Goal: Task Accomplishment & Management: Complete application form

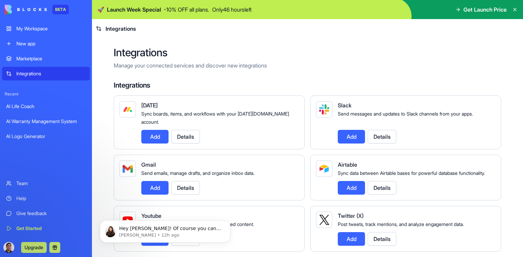
scroll to position [3, 0]
click at [514, 10] on icon at bounding box center [515, 9] width 5 height 5
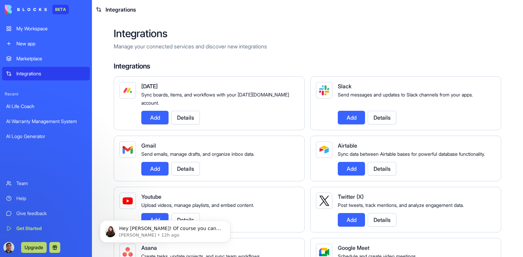
click at [33, 120] on div "AI Warranty Management System" at bounding box center [46, 121] width 80 height 7
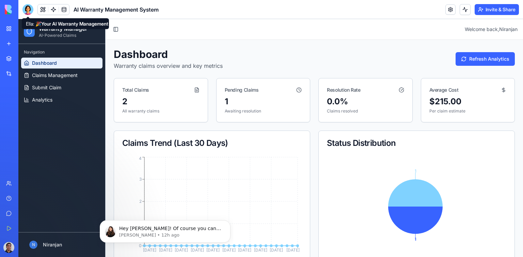
click at [29, 7] on div at bounding box center [27, 9] width 11 height 11
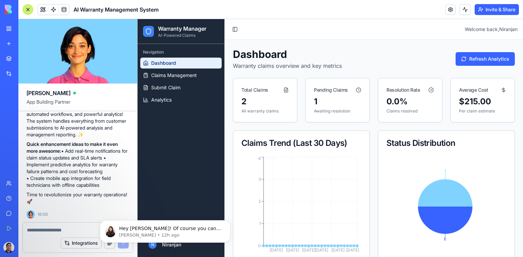
click at [325, 34] on header "Toggle Sidebar Welcome back, [PERSON_NAME]" at bounding box center [374, 29] width 299 height 21
click at [27, 9] on div at bounding box center [27, 9] width 11 height 11
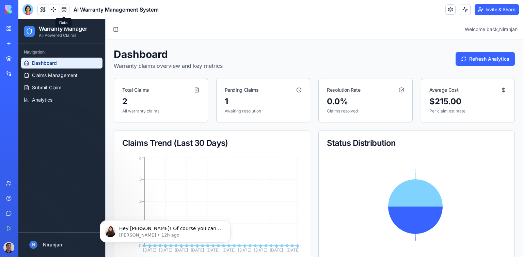
click at [64, 9] on link at bounding box center [64, 9] width 10 height 10
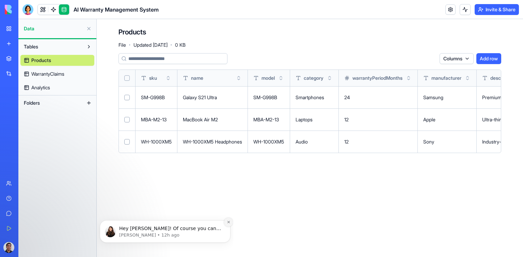
click at [229, 222] on icon "Dismiss notification" at bounding box center [229, 222] width 4 height 4
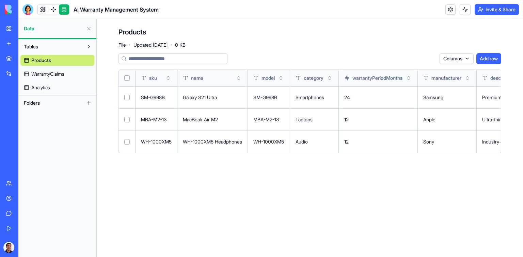
drag, startPoint x: 303, startPoint y: 193, endPoint x: 242, endPoint y: 199, distance: 60.7
click at [242, 199] on main "Products File · Updated [DATE] · 0 KB Columns Add row sku name model category w…" at bounding box center [310, 138] width 427 height 238
click at [238, 195] on main "Products File · Updated [DATE] · 0 KB Columns Add row sku name model category w…" at bounding box center [310, 138] width 427 height 238
drag, startPoint x: 437, startPoint y: 142, endPoint x: 365, endPoint y: 144, distance: 71.6
click at [365, 144] on tr "WH-1000XM5 WH-1000XM5 Headphones WH-1000XM5 Audio 12 Sony Industry-leading nois…" at bounding box center [404, 142] width 570 height 22
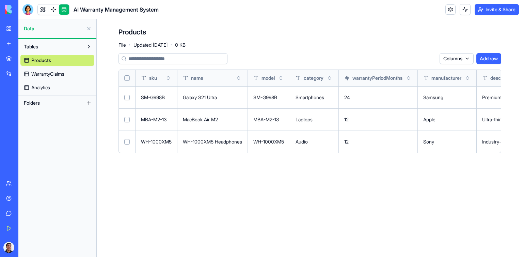
click at [421, 172] on main "Products File · Updated [DATE] · 0 KB Columns Add row sku name model category w…" at bounding box center [310, 138] width 427 height 238
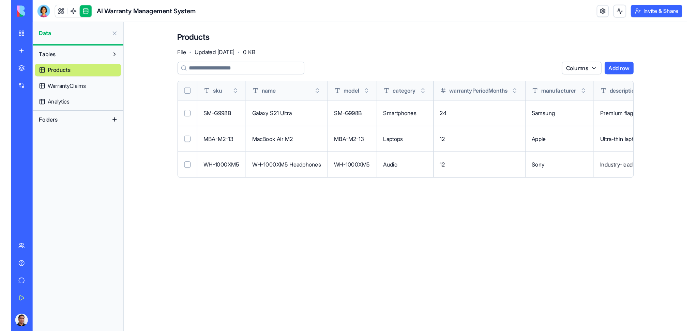
scroll to position [3, 0]
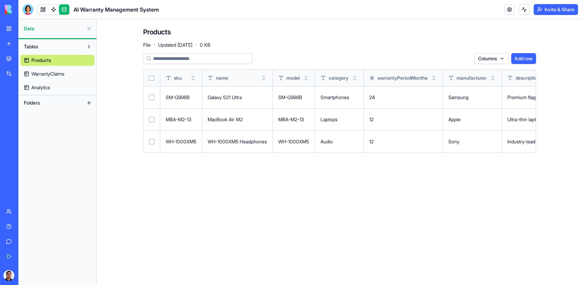
click at [491, 199] on main "Products File · Updated [DATE] · 0 KB Columns Add row sku name model category w…" at bounding box center [339, 152] width 485 height 266
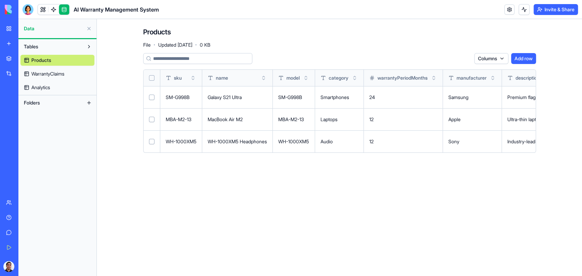
click at [473, 201] on main "Products File · Updated [DATE] · 0 KB Columns Add row sku name model category w…" at bounding box center [339, 147] width 485 height 257
click at [356, 208] on main "Products File · Updated [DATE] · 0 KB Columns Add row sku name model category w…" at bounding box center [339, 147] width 485 height 257
click at [382, 140] on td "12" at bounding box center [402, 142] width 79 height 22
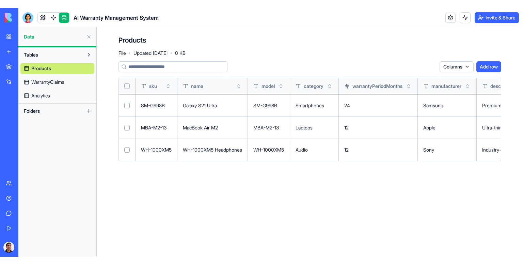
scroll to position [8, 0]
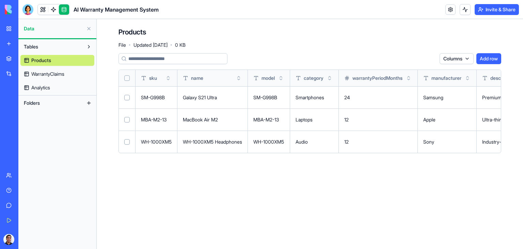
click at [289, 210] on main "Products File · Updated [DATE] · 0 KB Columns Add row sku name model category w…" at bounding box center [310, 134] width 427 height 230
click at [332, 183] on main "Products File · Updated [DATE] · 0 KB Columns Add row sku name model category w…" at bounding box center [310, 134] width 427 height 230
click at [233, 193] on main "Products File · Updated [DATE] · 0 KB Columns Add row sku name model category w…" at bounding box center [310, 134] width 427 height 230
click at [211, 201] on main "Products File · Updated [DATE] · 0 KB Columns Add row sku name model category w…" at bounding box center [310, 134] width 427 height 230
click at [54, 9] on link at bounding box center [53, 9] width 10 height 10
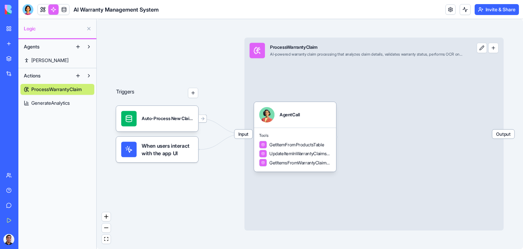
click at [53, 88] on span "ProcessWarrantyClaim" at bounding box center [56, 89] width 50 height 7
click at [42, 8] on link at bounding box center [43, 9] width 10 height 10
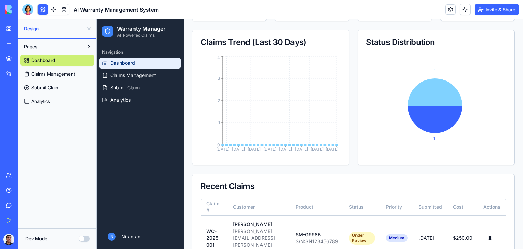
scroll to position [102, 0]
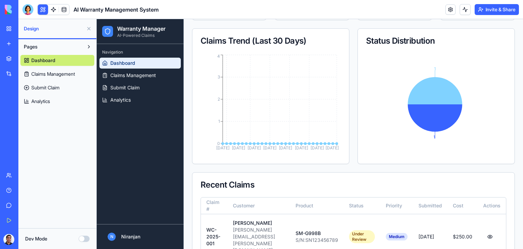
click at [261, 138] on icon "[DATE] Aug [DATE] [DATE] [DATE] [DATE] Sep [DATE] 0 1 2 3 4" at bounding box center [270, 104] width 138 height 102
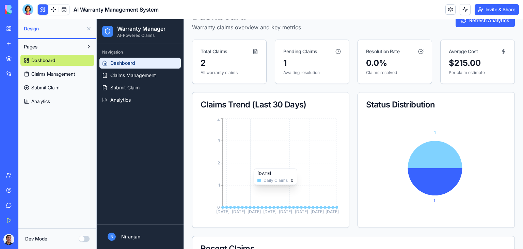
scroll to position [0, 0]
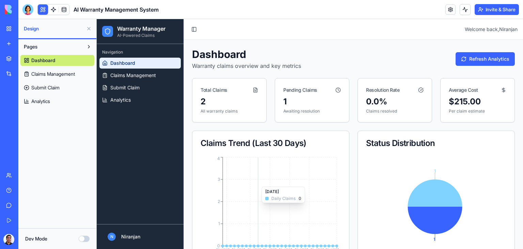
click at [260, 183] on icon "[DATE] Aug [DATE] [DATE] [DATE] [DATE] Sep [DATE] 0 1 2 3 4" at bounding box center [270, 206] width 138 height 102
click at [279, 148] on div "Claims Trend (Last 30 Days)" at bounding box center [271, 143] width 157 height 25
click at [282, 139] on div "Claims Trend (Last 30 Days)" at bounding box center [271, 143] width 140 height 8
drag, startPoint x: 378, startPoint y: 147, endPoint x: 391, endPoint y: 148, distance: 13.3
click at [378, 147] on div "Status Distribution" at bounding box center [436, 143] width 140 height 8
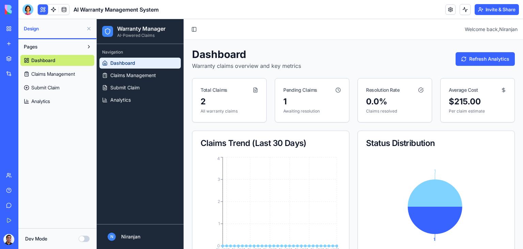
click at [423, 150] on div "Status Distribution" at bounding box center [436, 143] width 157 height 25
click at [128, 74] on span "Claims Management" at bounding box center [133, 75] width 46 height 7
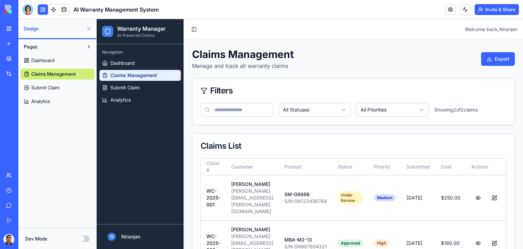
click at [43, 9] on button at bounding box center [43, 9] width 10 height 10
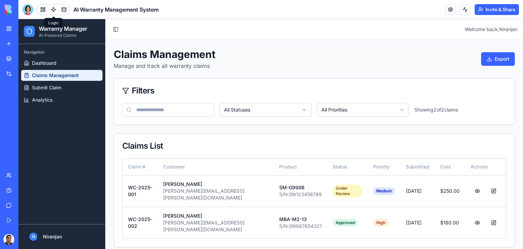
click at [52, 7] on link at bounding box center [53, 9] width 10 height 10
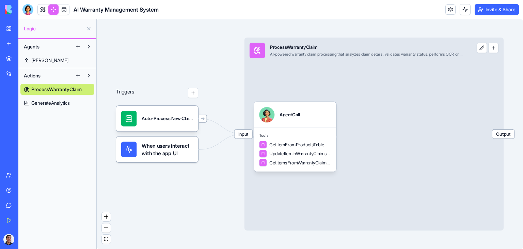
click at [34, 73] on span "Actions" at bounding box center [32, 75] width 17 height 7
click at [31, 73] on span "Actions" at bounding box center [32, 75] width 17 height 7
click at [32, 60] on span "[PERSON_NAME]" at bounding box center [49, 60] width 37 height 7
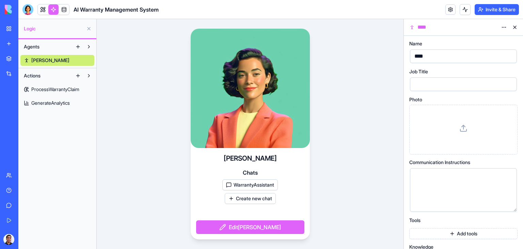
click at [136, 42] on div "[PERSON_NAME] Chats WarrantyAssistant Create new chat Edit [PERSON_NAME]" at bounding box center [250, 134] width 307 height 230
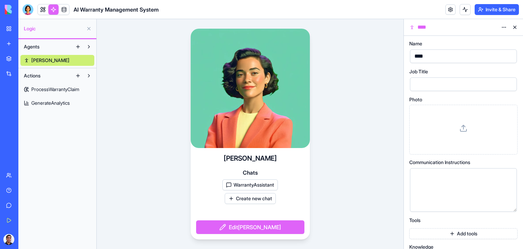
click at [35, 58] on span "[PERSON_NAME]" at bounding box center [50, 60] width 38 height 7
click at [51, 11] on link at bounding box center [53, 9] width 10 height 10
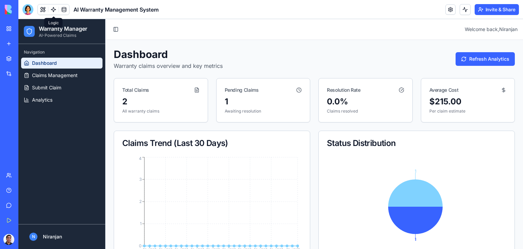
click at [52, 11] on link at bounding box center [53, 9] width 10 height 10
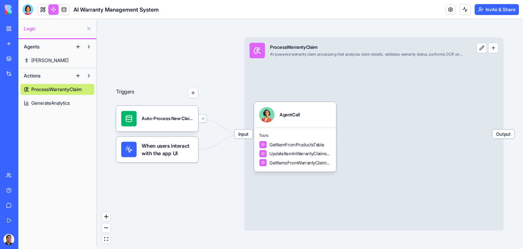
click at [90, 75] on button at bounding box center [88, 75] width 11 height 11
click at [78, 75] on button at bounding box center [78, 75] width 11 height 11
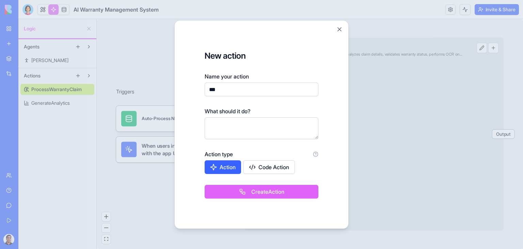
type input "***"
click at [257, 126] on textarea at bounding box center [262, 128] width 114 height 22
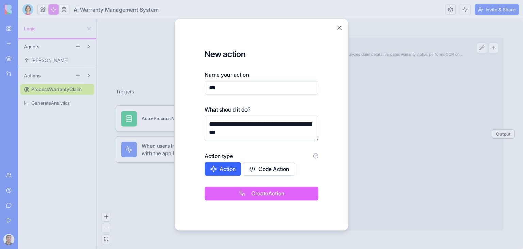
type textarea "**********"
click at [284, 169] on button "Code Action" at bounding box center [269, 169] width 52 height 14
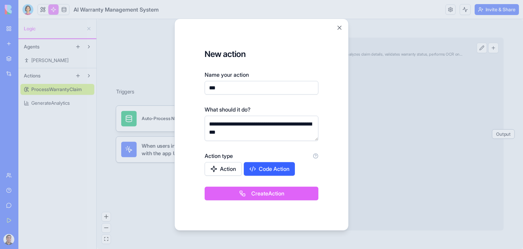
click at [269, 194] on button "Create Action" at bounding box center [262, 193] width 114 height 14
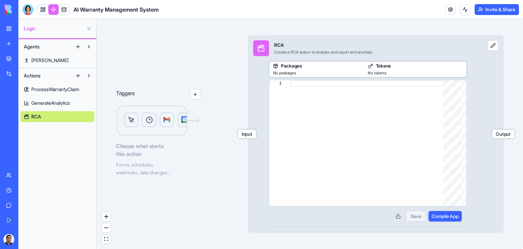
click at [286, 71] on span "No packages" at bounding box center [284, 72] width 23 height 5
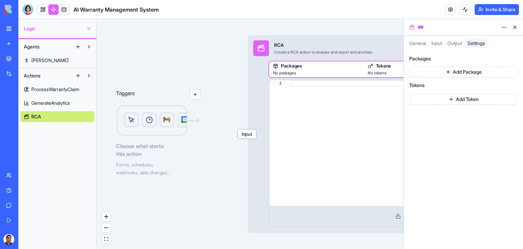
click at [182, 66] on div "Triggers Choose what starts this action Forms, schedules, webhooks, data change…" at bounding box center [250, 134] width 307 height 230
click at [160, 66] on div "Triggers Choose what starts this action Forms, schedules, webhooks, data change…" at bounding box center [250, 134] width 307 height 230
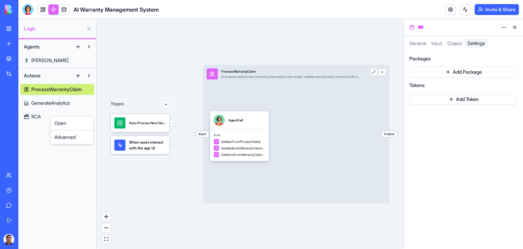
click at [26, 141] on html "BETA My Workspace New app Marketplace Integrations Recent AI Life Coach AI Warr…" at bounding box center [261, 124] width 523 height 249
click at [88, 75] on button at bounding box center [88, 75] width 11 height 11
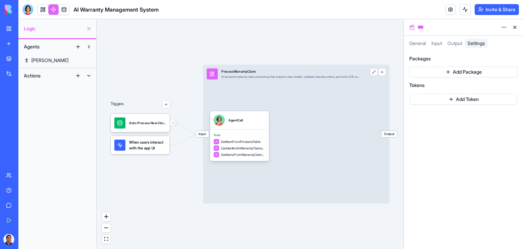
click at [88, 75] on button at bounding box center [88, 75] width 11 height 11
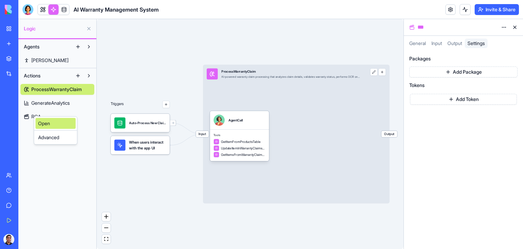
click at [40, 124] on link "Open" at bounding box center [55, 123] width 40 height 11
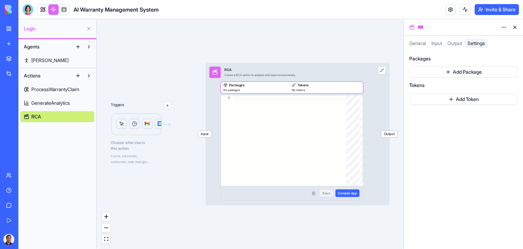
click at [390, 133] on span "Output" at bounding box center [389, 134] width 16 height 7
click at [70, 196] on div "Agents [PERSON_NAME] Actions ProcessWarrantyClaim GenerateAnalytics RCA" at bounding box center [57, 144] width 78 height 210
click at [121, 127] on img at bounding box center [141, 124] width 61 height 23
click at [153, 136] on div "Choose what starts this action Forms, schedules, webhooks, data changes..." at bounding box center [141, 138] width 61 height 51
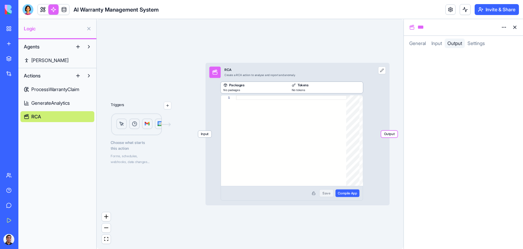
click at [119, 158] on div "Forms, schedules, webhooks, data changes..." at bounding box center [141, 158] width 61 height 11
click at [145, 126] on img at bounding box center [141, 124] width 61 height 23
click at [128, 147] on span "Choose what starts this action" at bounding box center [141, 145] width 61 height 11
click at [165, 127] on img at bounding box center [141, 124] width 61 height 23
click at [151, 125] on img at bounding box center [141, 124] width 61 height 23
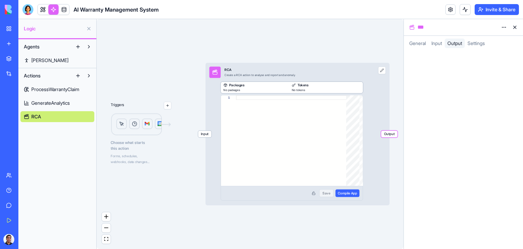
click at [126, 126] on img at bounding box center [141, 124] width 61 height 23
click at [168, 109] on div "Triggers Choose what starts this action Forms, schedules, webhooks, data change…" at bounding box center [141, 129] width 61 height 70
click at [141, 121] on img at bounding box center [141, 124] width 61 height 23
click at [155, 121] on img at bounding box center [141, 124] width 61 height 23
click at [516, 28] on button at bounding box center [515, 27] width 11 height 11
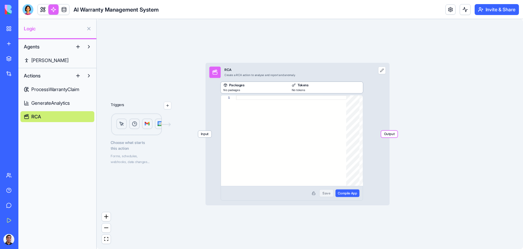
click at [384, 72] on button at bounding box center [382, 69] width 7 height 7
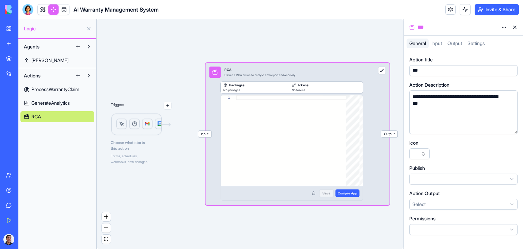
click at [515, 27] on button at bounding box center [515, 27] width 11 height 11
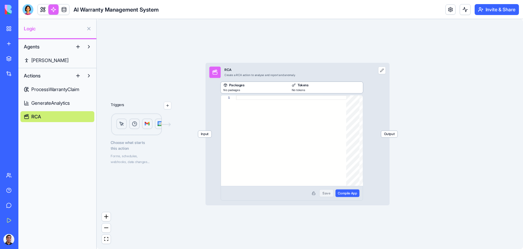
click at [53, 10] on link at bounding box center [53, 9] width 10 height 10
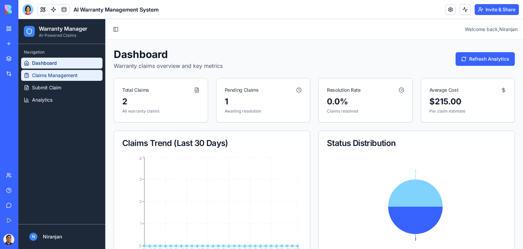
click at [61, 76] on span "Claims Management" at bounding box center [55, 75] width 46 height 7
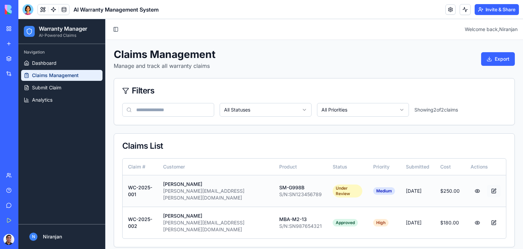
click at [491, 185] on button at bounding box center [494, 191] width 14 height 12
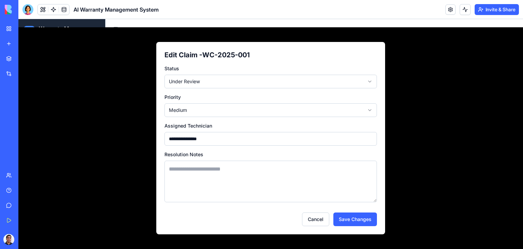
click at [368, 81] on html "**********" at bounding box center [270, 137] width 505 height 236
click at [370, 81] on html "**********" at bounding box center [270, 137] width 505 height 236
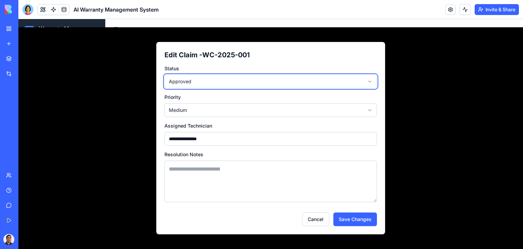
click at [370, 81] on html "**********" at bounding box center [270, 137] width 505 height 236
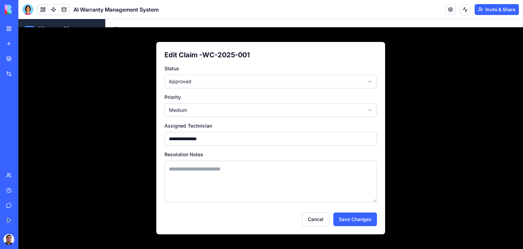
click at [192, 169] on textarea at bounding box center [271, 182] width 213 height 42
type textarea "**********"
click at [366, 224] on button "Save Changes" at bounding box center [356, 219] width 44 height 14
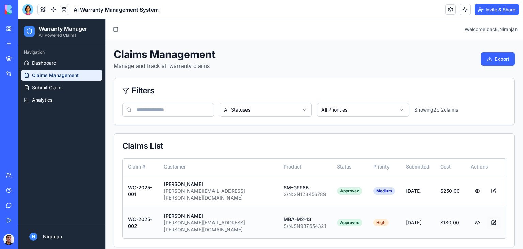
click at [490, 216] on button at bounding box center [494, 222] width 14 height 12
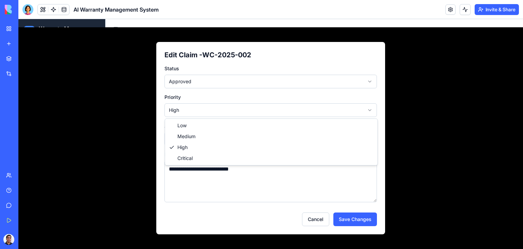
click at [235, 113] on html "**********" at bounding box center [270, 137] width 505 height 236
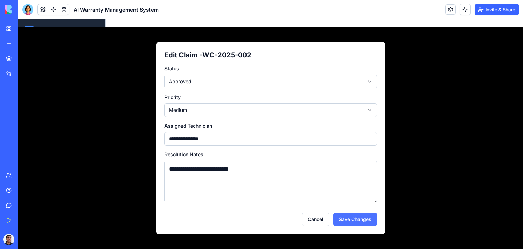
click at [355, 219] on button "Save Changes" at bounding box center [356, 219] width 44 height 14
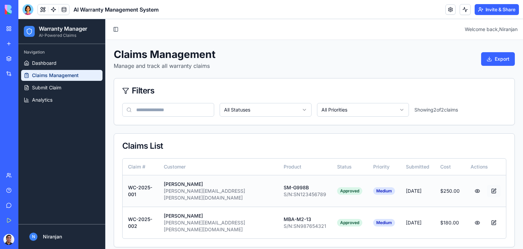
click at [490, 187] on button at bounding box center [494, 191] width 14 height 12
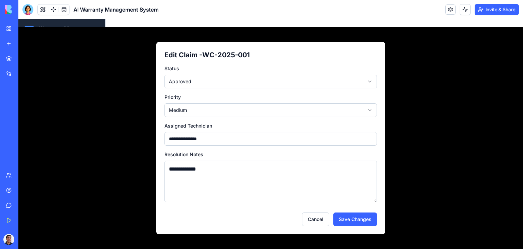
click at [235, 81] on html "**********" at bounding box center [270, 137] width 505 height 236
click at [359, 221] on button "Save Changes" at bounding box center [356, 219] width 44 height 14
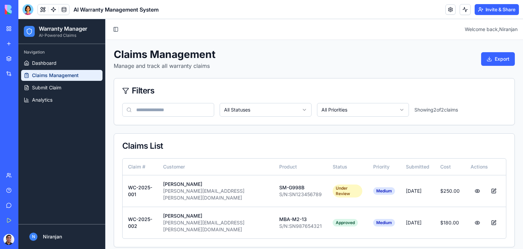
click at [331, 70] on div "Claims Management Manage and track all warranty claims Export Filters All Statu…" at bounding box center [314, 147] width 401 height 199
click at [42, 85] on span "Submit Claim" at bounding box center [46, 87] width 29 height 7
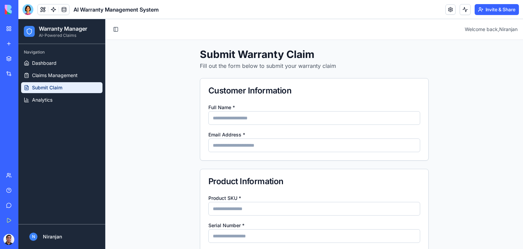
click at [236, 118] on input "Full Name *" at bounding box center [315, 118] width 212 height 14
type input "*"
type input "******"
type input "***"
click at [238, 145] on input "Email Address *" at bounding box center [315, 145] width 212 height 14
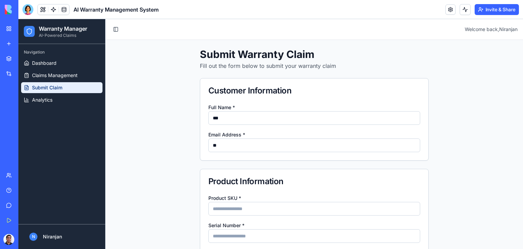
type input "*"
type input "**********"
click at [276, 210] on input "Product SKU *" at bounding box center [315, 209] width 212 height 14
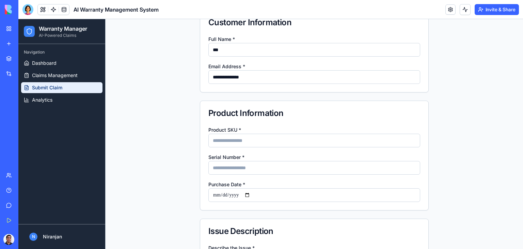
click at [253, 142] on input "Product SKU *" at bounding box center [315, 141] width 212 height 14
click at [230, 142] on input "Product SKU *" at bounding box center [315, 141] width 212 height 14
type input "********"
click at [221, 169] on input "Serial Number *" at bounding box center [315, 168] width 212 height 14
type input "******"
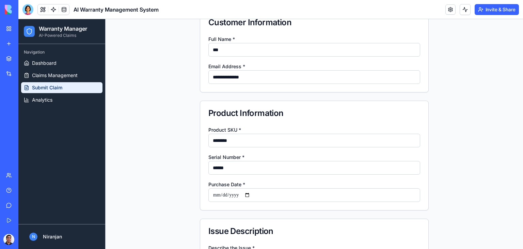
click at [232, 192] on input "Purchase Date *" at bounding box center [315, 195] width 212 height 14
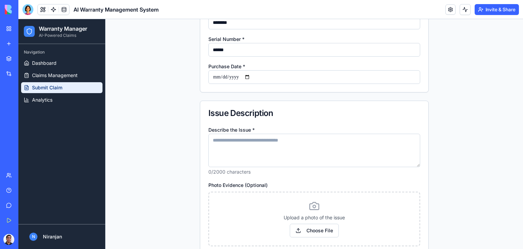
scroll to position [170, 0]
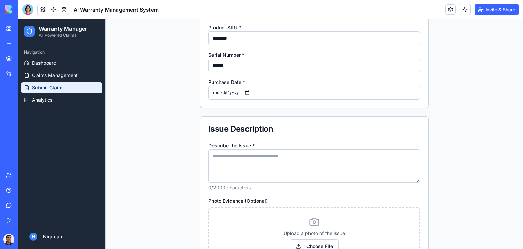
drag, startPoint x: 215, startPoint y: 92, endPoint x: 230, endPoint y: 99, distance: 16.2
click at [217, 94] on input "Purchase Date *" at bounding box center [315, 93] width 212 height 14
click at [250, 92] on input "Purchase Date *" at bounding box center [315, 93] width 212 height 14
click at [252, 93] on input "**********" at bounding box center [315, 93] width 212 height 14
type input "**********"
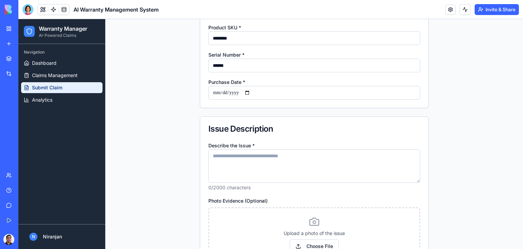
click at [321, 100] on div "**********" at bounding box center [314, 65] width 228 height 85
click at [240, 154] on textarea "Describe the Issue *" at bounding box center [315, 165] width 212 height 33
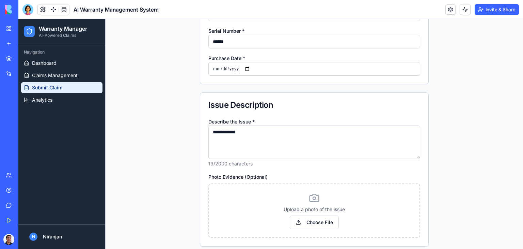
scroll to position [221, 0]
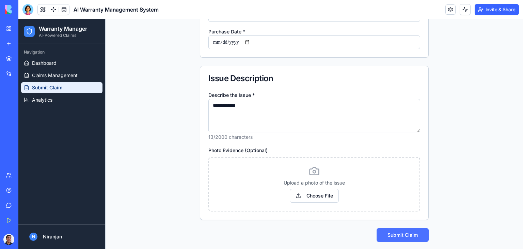
type textarea "**********"
drag, startPoint x: 402, startPoint y: 233, endPoint x: 424, endPoint y: 243, distance: 23.6
click at [402, 233] on button "Submit Claim" at bounding box center [403, 235] width 52 height 14
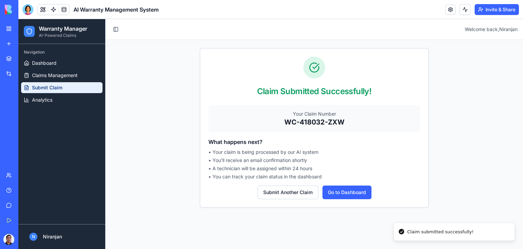
scroll to position [0, 0]
click at [351, 190] on button "Go to Dashboard" at bounding box center [347, 192] width 49 height 14
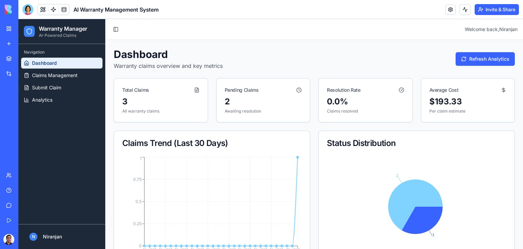
click at [248, 100] on div "2" at bounding box center [263, 101] width 77 height 11
click at [225, 104] on div "2" at bounding box center [263, 101] width 77 height 11
click at [245, 116] on div "2 Awaiting resolution" at bounding box center [264, 109] width 94 height 26
click at [247, 112] on p "Awaiting resolution" at bounding box center [263, 110] width 77 height 5
click at [247, 97] on div "2" at bounding box center [263, 101] width 77 height 11
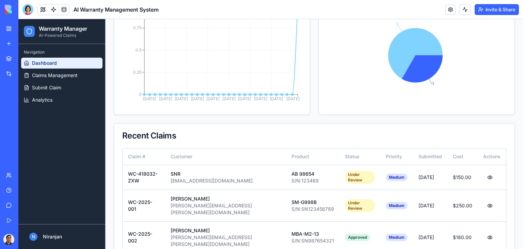
scroll to position [158, 0]
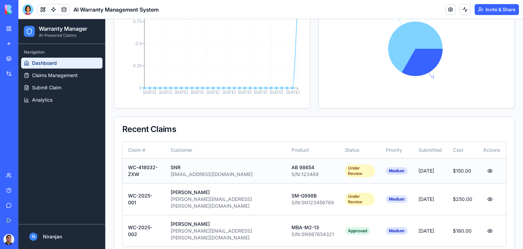
click at [292, 168] on div "AB 98654" at bounding box center [313, 167] width 43 height 7
click at [484, 169] on button at bounding box center [491, 171] width 14 height 12
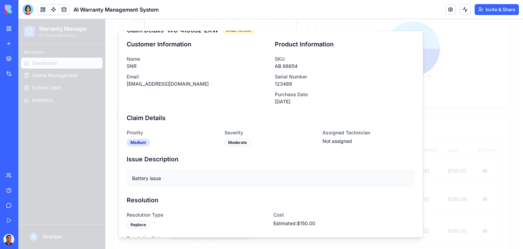
scroll to position [0, 0]
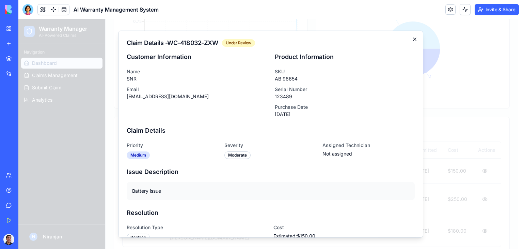
click at [412, 37] on icon "button" at bounding box center [414, 38] width 5 height 5
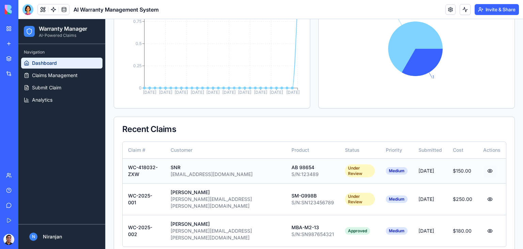
click at [484, 167] on button at bounding box center [491, 171] width 14 height 12
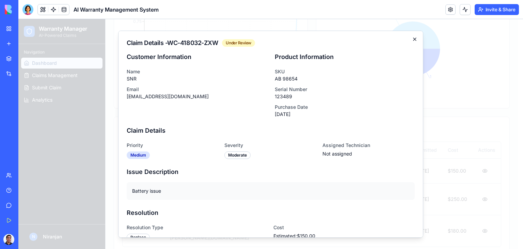
click at [412, 36] on icon "button" at bounding box center [414, 38] width 5 height 5
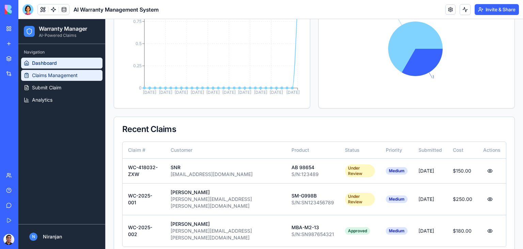
click at [58, 76] on span "Claims Management" at bounding box center [55, 75] width 46 height 7
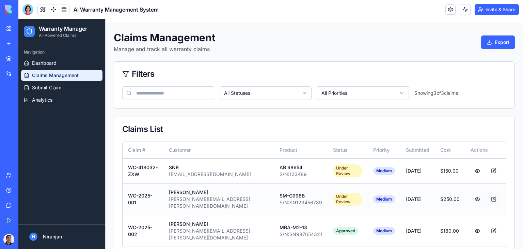
click at [487, 193] on button at bounding box center [494, 199] width 14 height 12
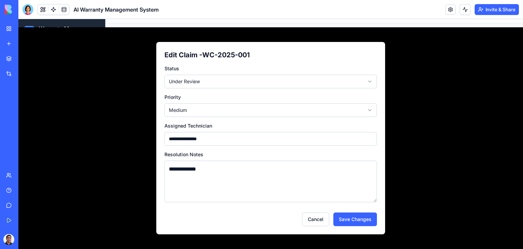
click at [105, 109] on div "**********" at bounding box center [270, 138] width 505 height 222
click at [312, 217] on button "Cancel" at bounding box center [315, 219] width 27 height 14
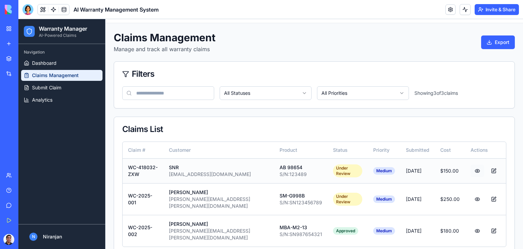
click at [471, 169] on button at bounding box center [478, 171] width 14 height 12
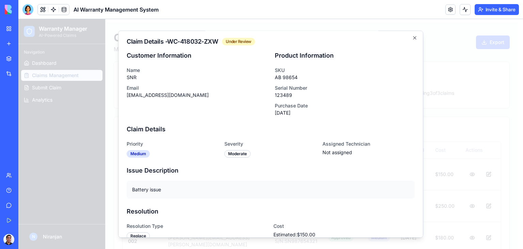
scroll to position [0, 0]
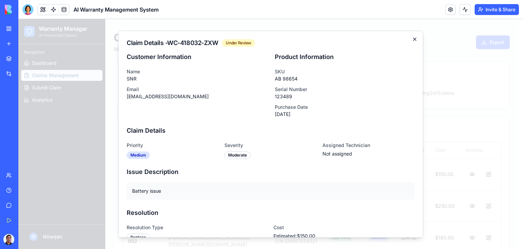
click at [412, 38] on icon "button" at bounding box center [414, 38] width 5 height 5
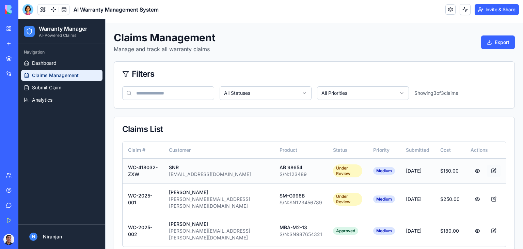
click at [487, 168] on button at bounding box center [494, 171] width 14 height 12
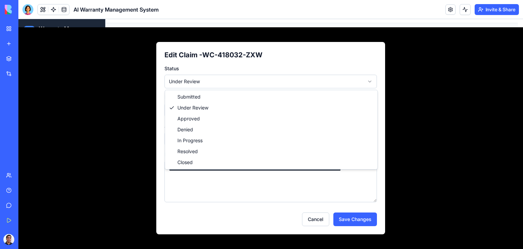
click at [273, 83] on html "**********" at bounding box center [270, 136] width 505 height 268
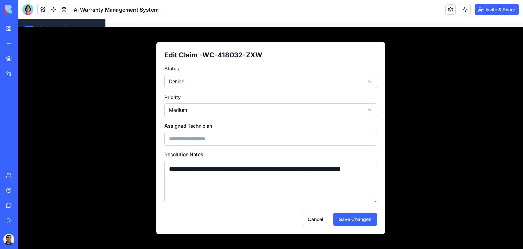
drag, startPoint x: 198, startPoint y: 178, endPoint x: 162, endPoint y: 166, distance: 38.8
click at [162, 166] on div "**********" at bounding box center [270, 138] width 229 height 192
type textarea "**********"
click at [255, 83] on html "**********" at bounding box center [270, 132] width 505 height 261
click at [355, 217] on button "Save Changes" at bounding box center [356, 219] width 44 height 14
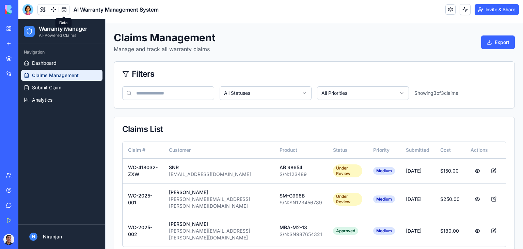
click at [65, 7] on link at bounding box center [64, 9] width 10 height 10
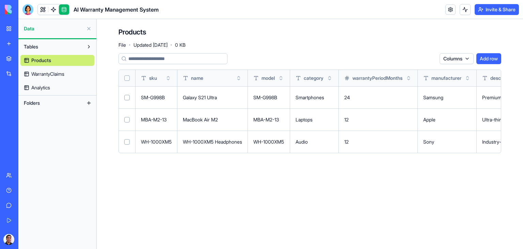
click at [485, 60] on button "Add row" at bounding box center [489, 58] width 25 height 11
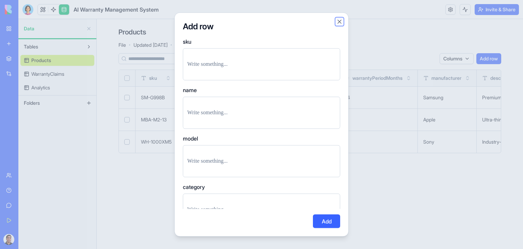
drag, startPoint x: 339, startPoint y: 23, endPoint x: 330, endPoint y: 22, distance: 8.9
click at [339, 22] on button "Close" at bounding box center [339, 21] width 7 height 7
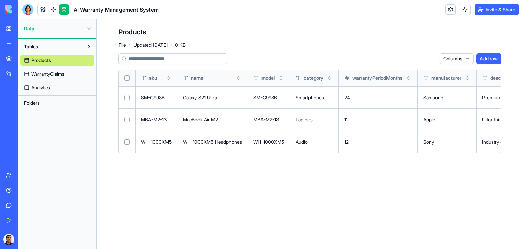
click at [34, 73] on span "WarrantyClaims" at bounding box center [47, 74] width 33 height 7
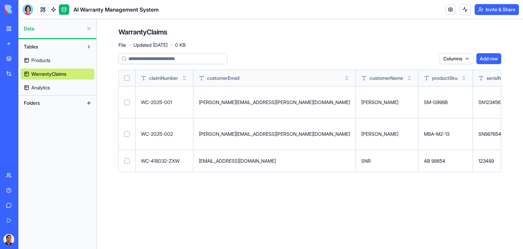
click at [35, 60] on span "Products" at bounding box center [40, 60] width 19 height 7
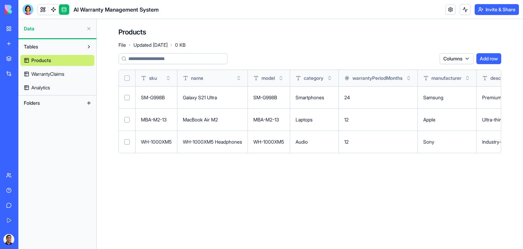
click at [43, 73] on span "WarrantyClaims" at bounding box center [47, 74] width 33 height 7
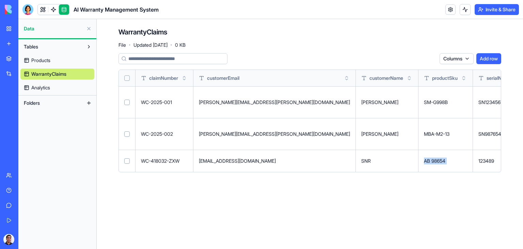
drag, startPoint x: 331, startPoint y: 158, endPoint x: 364, endPoint y: 160, distance: 33.8
click at [419, 160] on td "AB 98654" at bounding box center [446, 161] width 55 height 22
copy td "AB 98654"
click at [34, 60] on span "Products" at bounding box center [40, 60] width 19 height 7
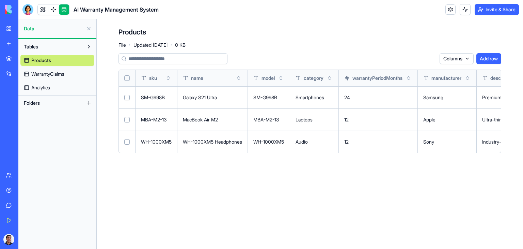
click at [491, 58] on button "Add row" at bounding box center [489, 58] width 25 height 11
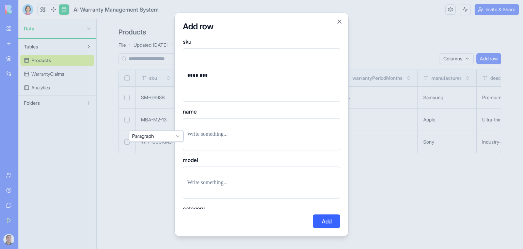
click at [210, 134] on p at bounding box center [261, 135] width 149 height 10
click at [212, 178] on p at bounding box center [261, 183] width 149 height 10
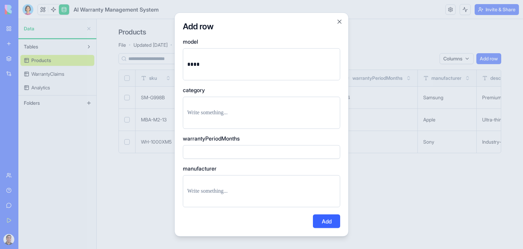
scroll to position [136, 0]
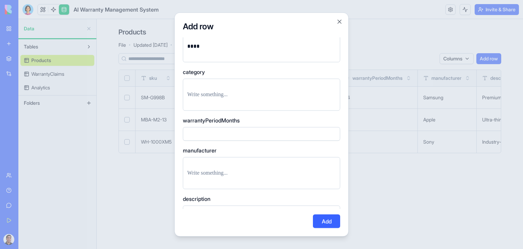
click at [199, 133] on input "number" at bounding box center [261, 134] width 157 height 14
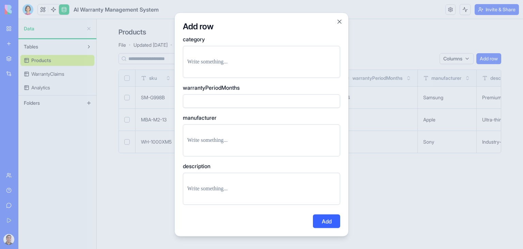
scroll to position [170, 0]
type input "**"
click at [205, 59] on p at bounding box center [261, 61] width 149 height 10
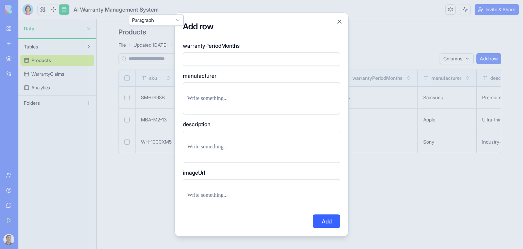
scroll to position [212, 0]
drag, startPoint x: 325, startPoint y: 218, endPoint x: 336, endPoint y: 219, distance: 11.3
click at [325, 219] on button "Add" at bounding box center [326, 221] width 27 height 14
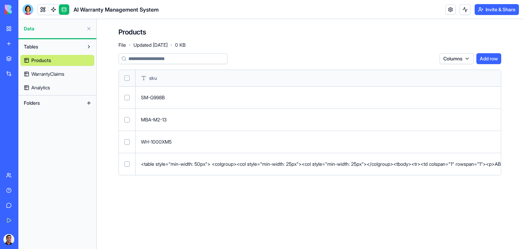
click at [127, 161] on button "Select row" at bounding box center [126, 163] width 5 height 5
click at [430, 58] on html "BETA My Workspace New app Marketplace Integrations Recent AI Life Coach AI Warr…" at bounding box center [261, 124] width 523 height 249
click at [408, 71] on div "Delete" at bounding box center [414, 72] width 40 height 11
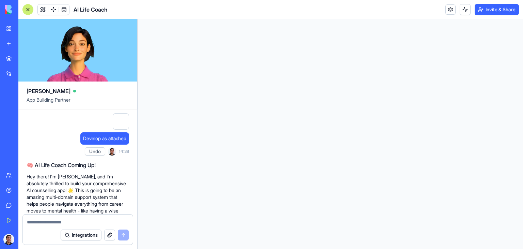
click at [27, 10] on div at bounding box center [27, 9] width 11 height 11
